Goal: Transaction & Acquisition: Purchase product/service

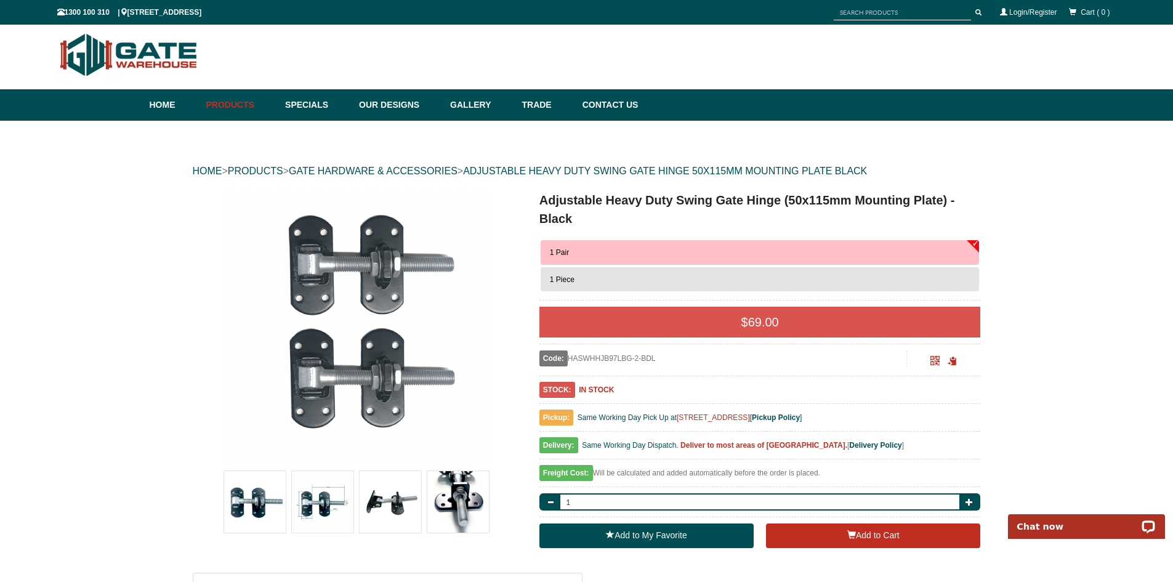
click at [321, 508] on img at bounding box center [323, 502] width 62 height 62
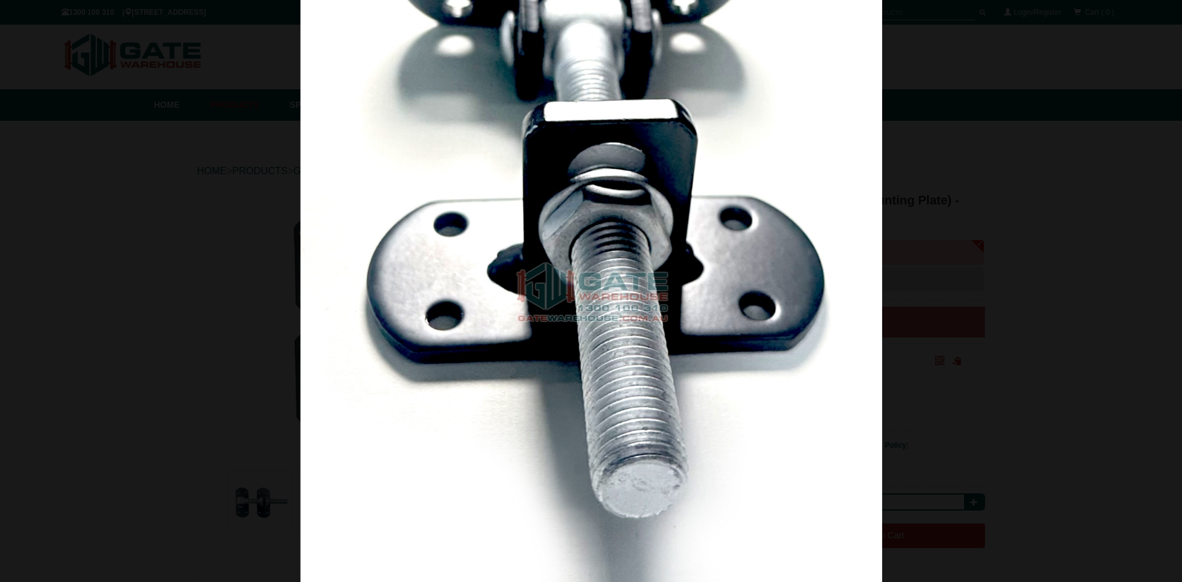
click at [971, 180] on div at bounding box center [591, 291] width 1182 height 582
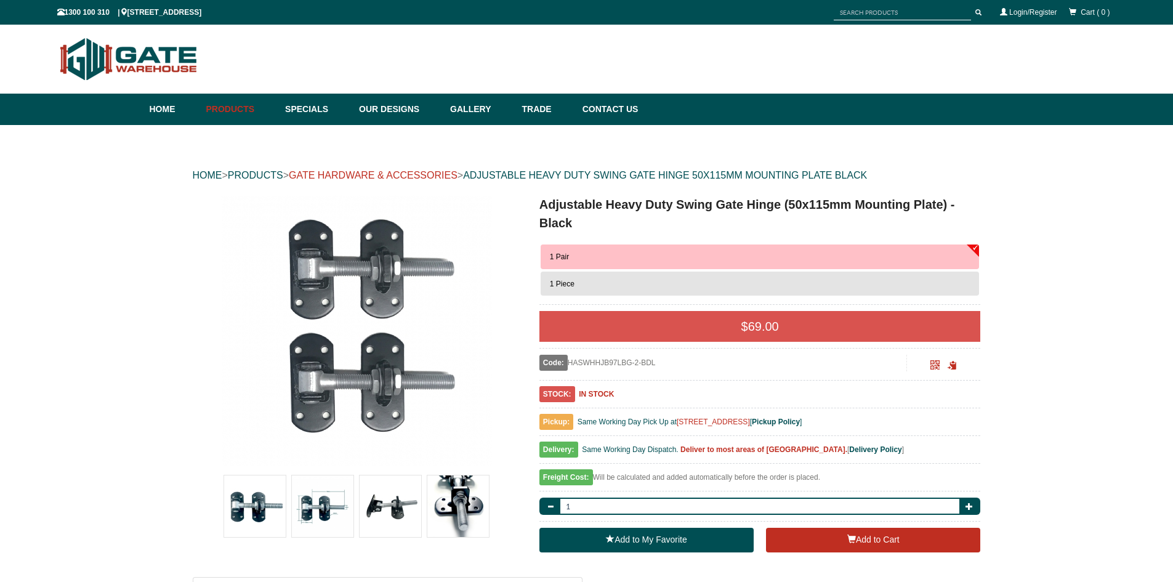
click at [431, 173] on link "GATE HARDWARE & ACCESSORIES" at bounding box center [373, 175] width 169 height 10
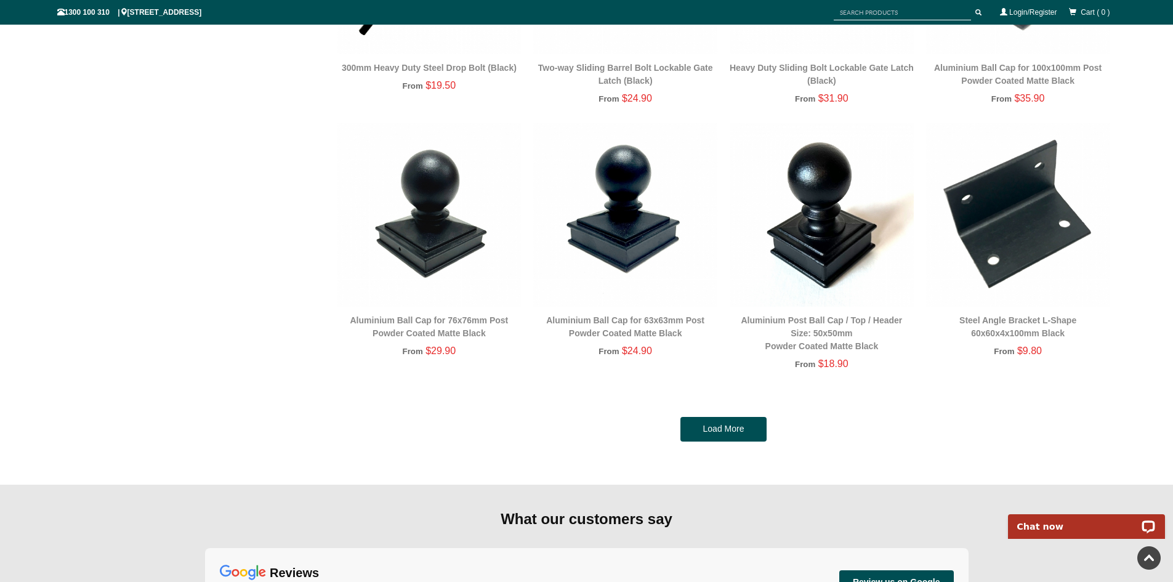
scroll to position [2432, 0]
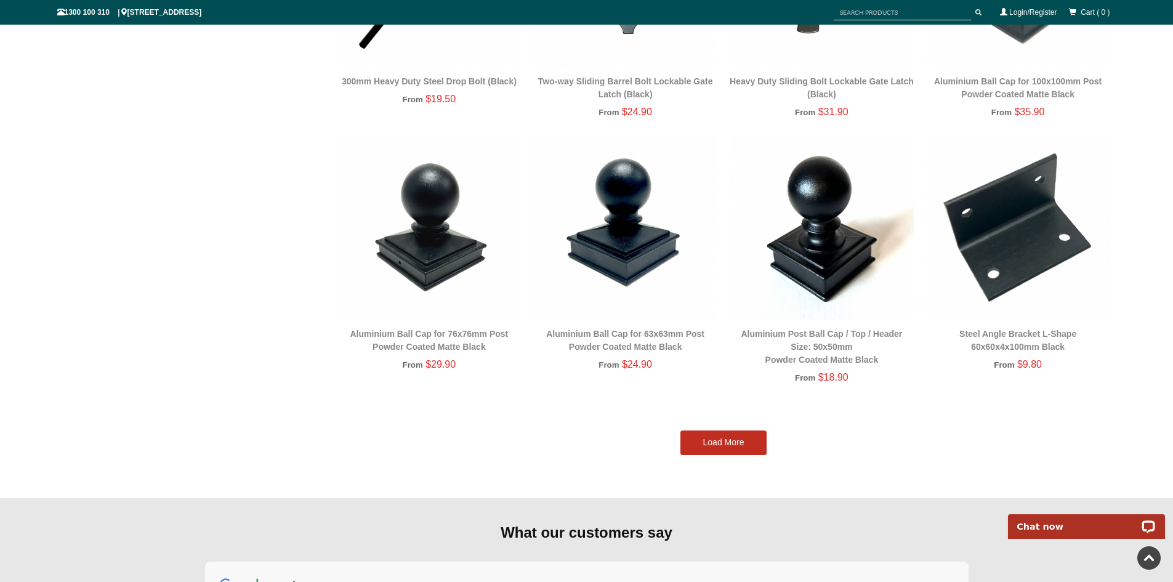
click at [746, 442] on link "Load More" at bounding box center [723, 442] width 86 height 25
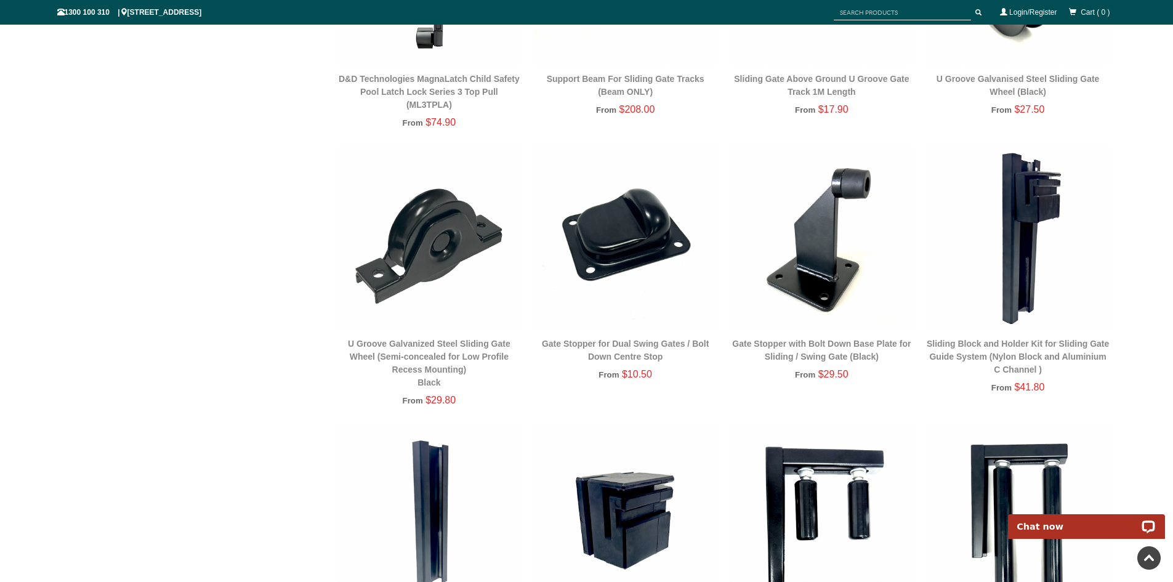
scroll to position [923, 0]
